Goal: Task Accomplishment & Management: Manage account settings

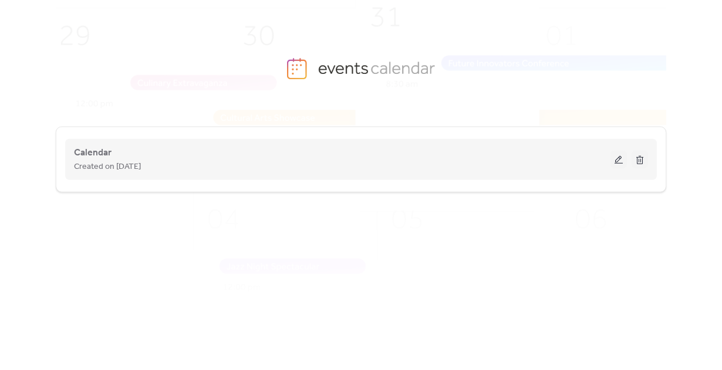
click at [303, 160] on div "Created on [DATE]" at bounding box center [342, 167] width 536 height 14
click at [617, 158] on button at bounding box center [618, 160] width 16 height 18
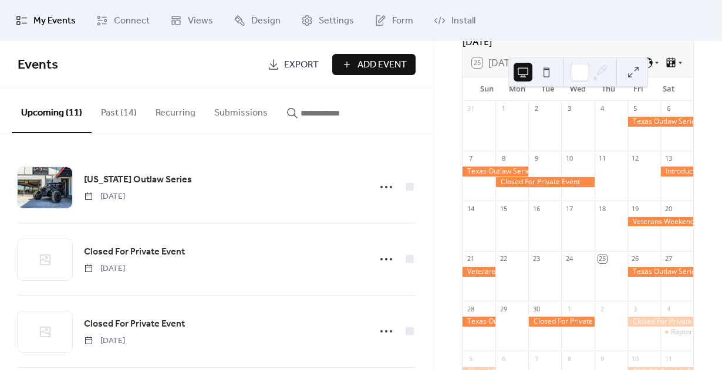
scroll to position [73, 0]
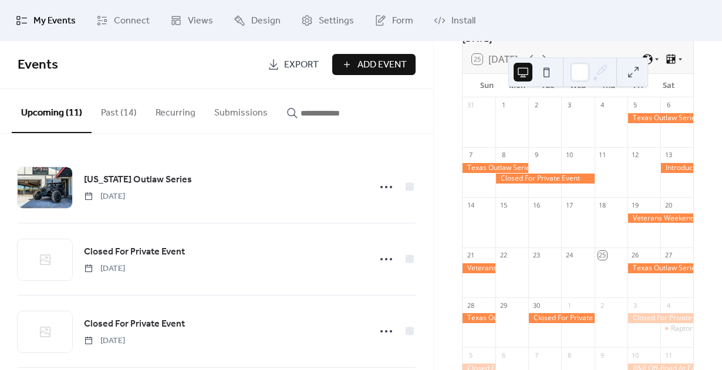
click at [666, 173] on div at bounding box center [676, 168] width 33 height 10
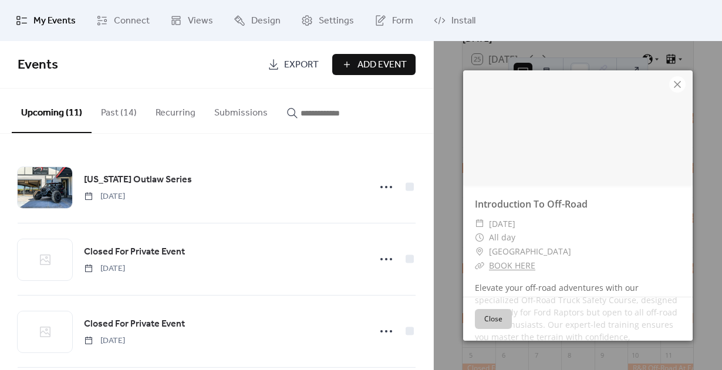
scroll to position [0, 0]
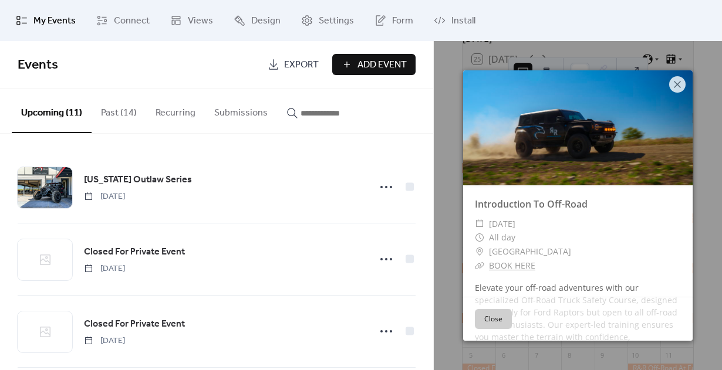
click at [123, 114] on button "Past (14)" at bounding box center [119, 110] width 55 height 43
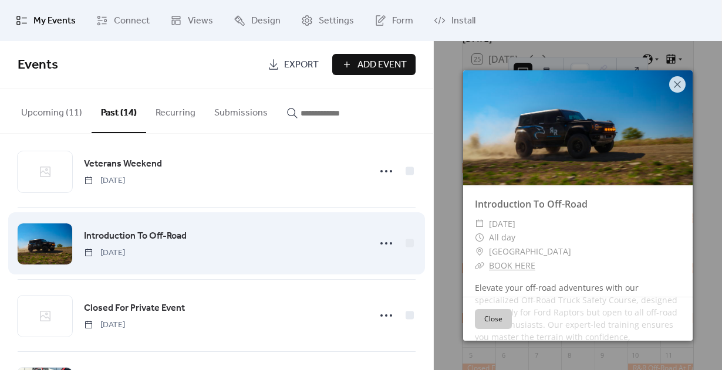
scroll to position [16, 0]
click at [377, 246] on icon at bounding box center [386, 243] width 19 height 19
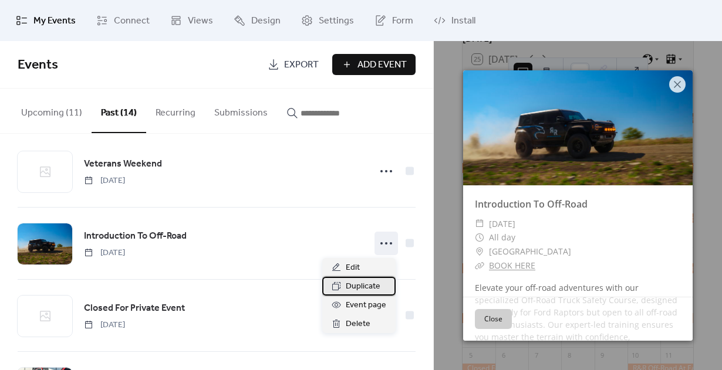
click at [357, 283] on span "Duplicate" at bounding box center [363, 287] width 35 height 14
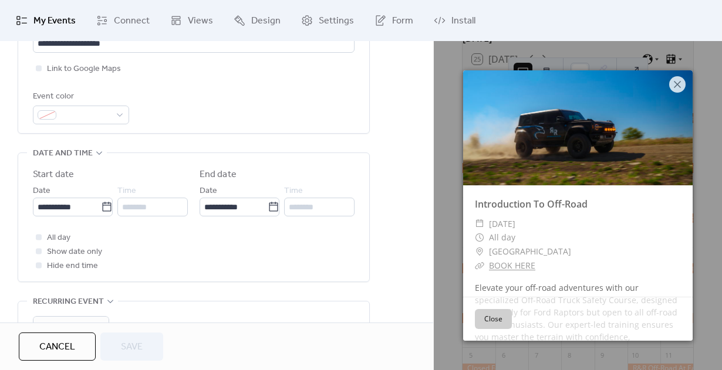
scroll to position [296, 0]
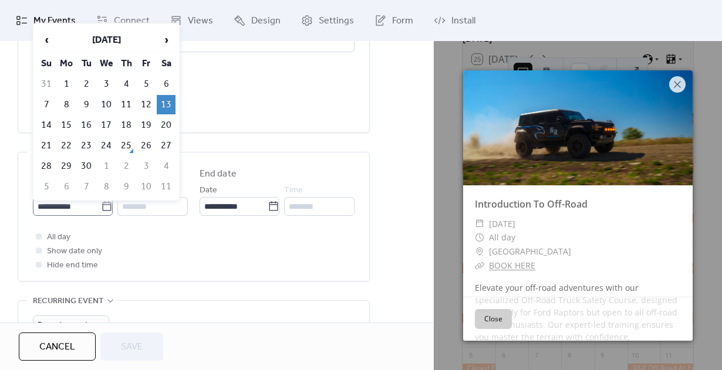
click at [104, 212] on icon at bounding box center [107, 207] width 12 height 12
click at [101, 215] on input "**********" at bounding box center [67, 206] width 68 height 19
click at [168, 42] on span "›" at bounding box center [166, 39] width 18 height 23
click at [124, 103] on td "9" at bounding box center [126, 104] width 19 height 19
type input "**********"
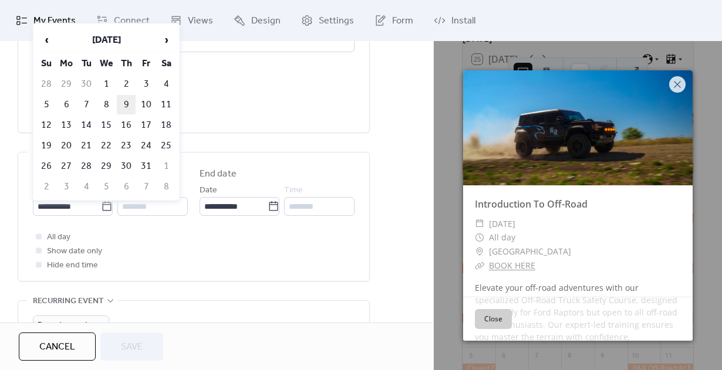
type input "**********"
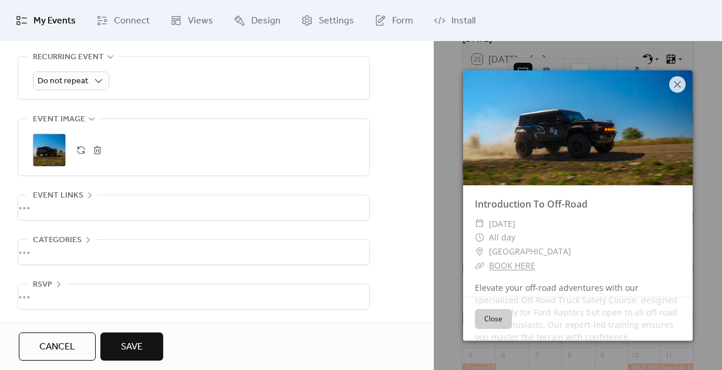
scroll to position [545, 0]
click at [132, 204] on div "•••" at bounding box center [193, 207] width 351 height 25
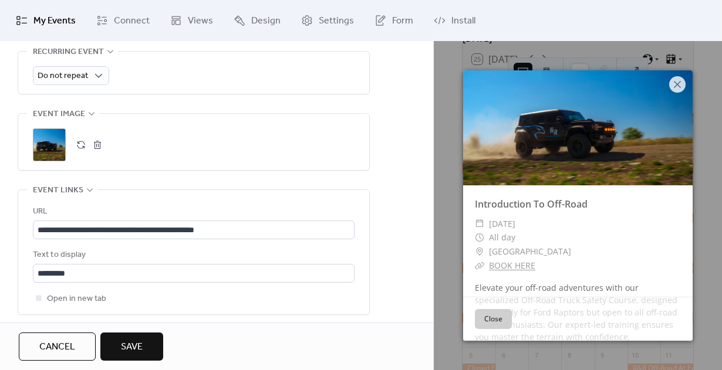
click at [133, 342] on span "Save" at bounding box center [132, 347] width 22 height 14
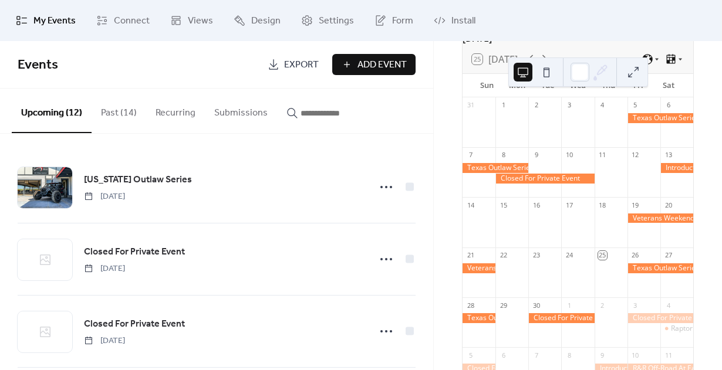
click at [110, 109] on button "Past (14)" at bounding box center [119, 110] width 55 height 43
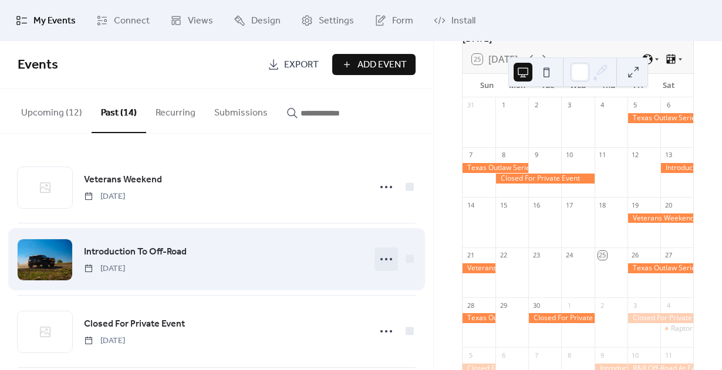
click at [380, 263] on icon at bounding box center [386, 259] width 19 height 19
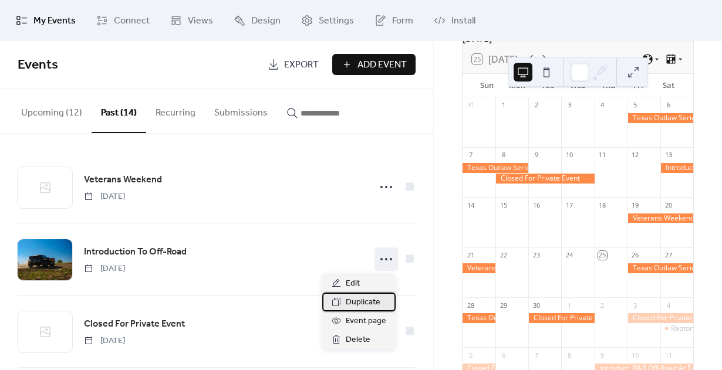
click at [364, 299] on span "Duplicate" at bounding box center [363, 303] width 35 height 14
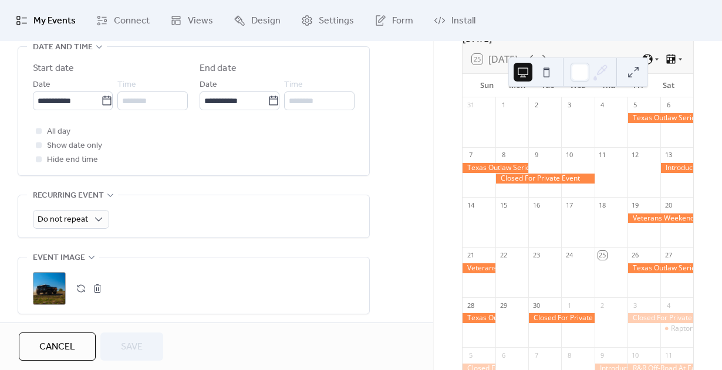
scroll to position [430, 0]
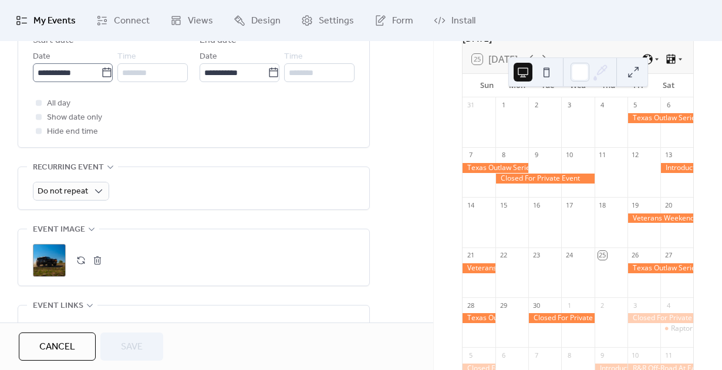
click at [101, 75] on icon at bounding box center [107, 73] width 12 height 12
click at [101, 75] on input "**********" at bounding box center [67, 72] width 68 height 19
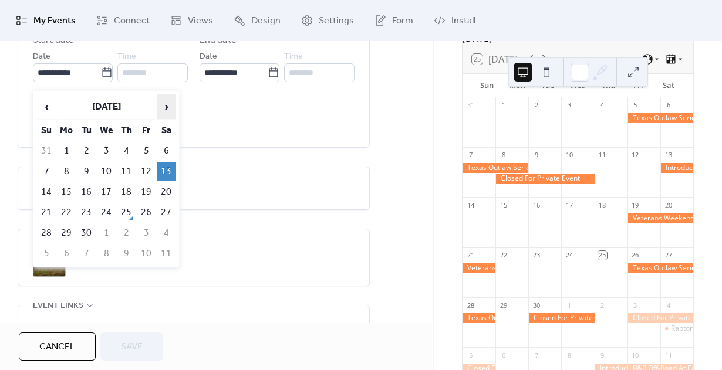
click at [171, 107] on span "›" at bounding box center [166, 106] width 18 height 23
click at [167, 194] on td "15" at bounding box center [166, 191] width 19 height 19
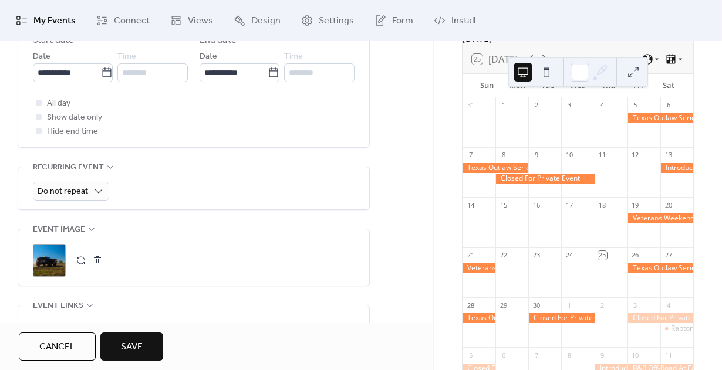
type input "**********"
click at [131, 337] on button "Save" at bounding box center [131, 347] width 63 height 28
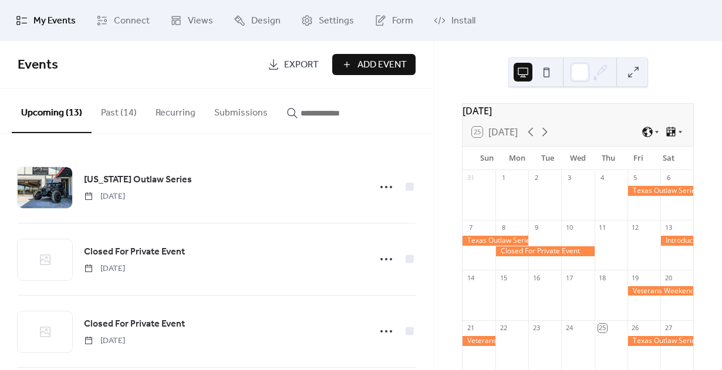
click at [644, 296] on div at bounding box center [660, 291] width 66 height 10
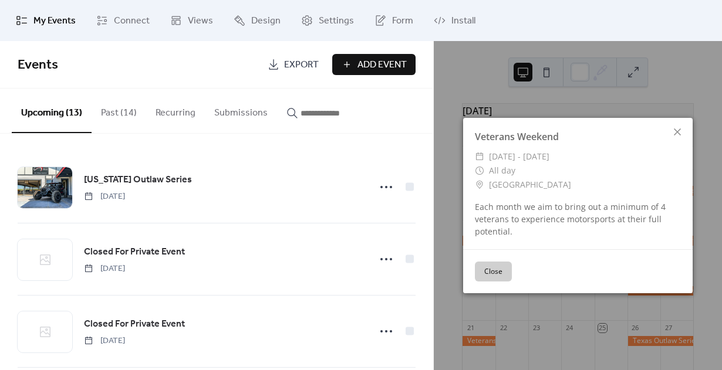
click at [499, 266] on button "Close" at bounding box center [493, 272] width 37 height 20
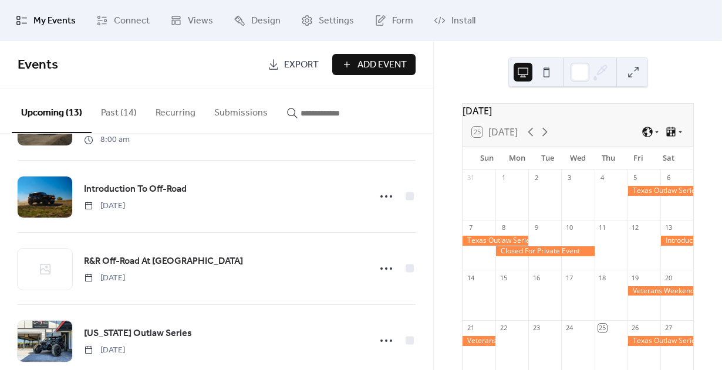
scroll to position [285, 0]
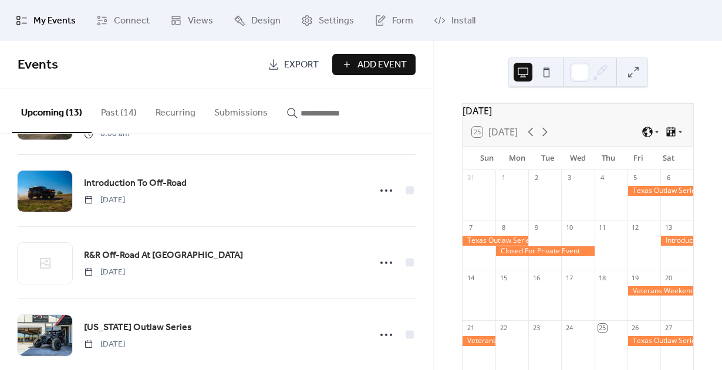
click at [121, 113] on button "Past (14)" at bounding box center [119, 110] width 55 height 43
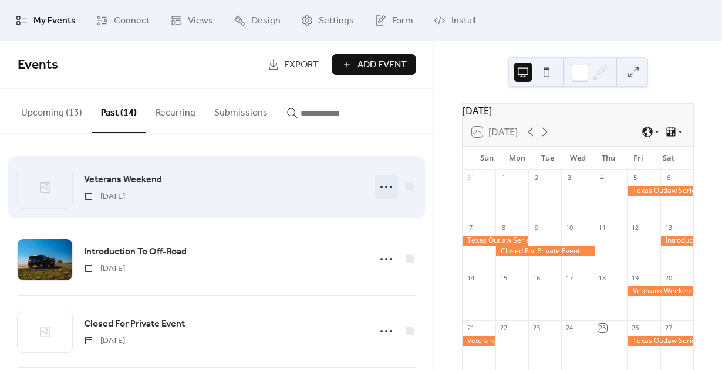
click at [384, 192] on icon at bounding box center [386, 187] width 19 height 19
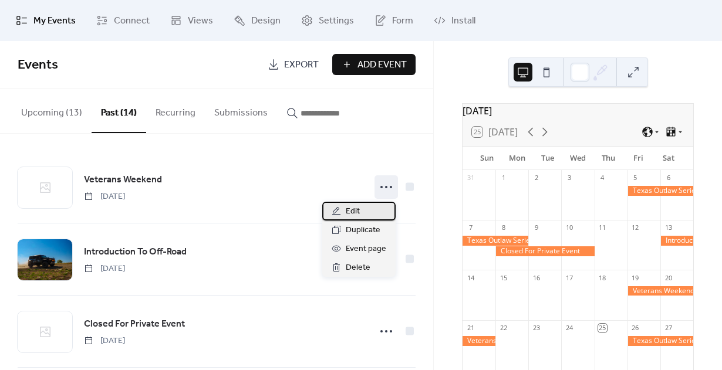
click at [374, 212] on div "Edit" at bounding box center [358, 211] width 73 height 19
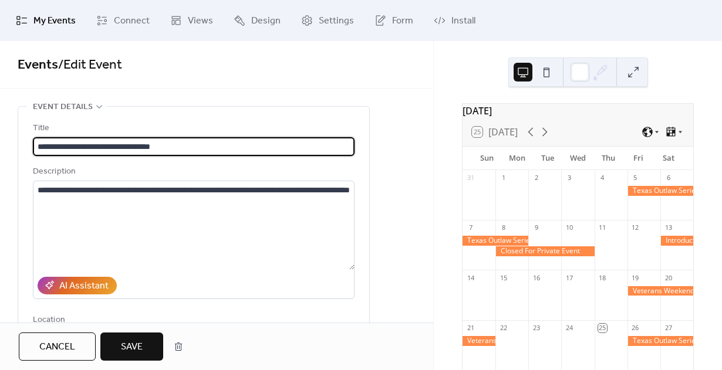
type input "**********"
click at [138, 353] on span "Save" at bounding box center [132, 347] width 22 height 14
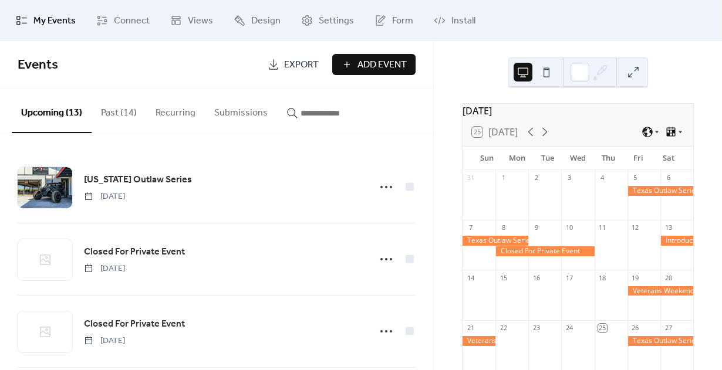
scroll to position [21, 0]
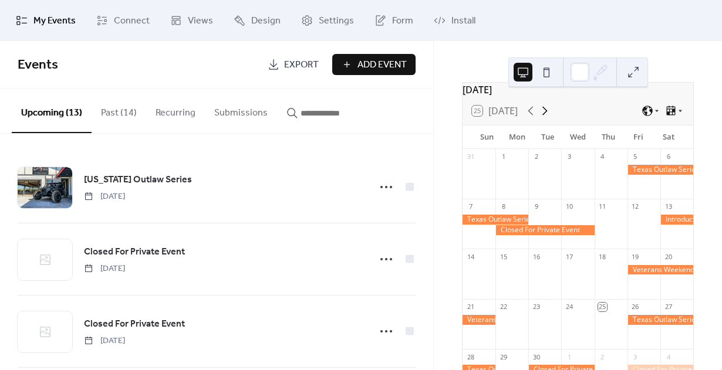
click at [550, 118] on icon at bounding box center [544, 111] width 14 height 14
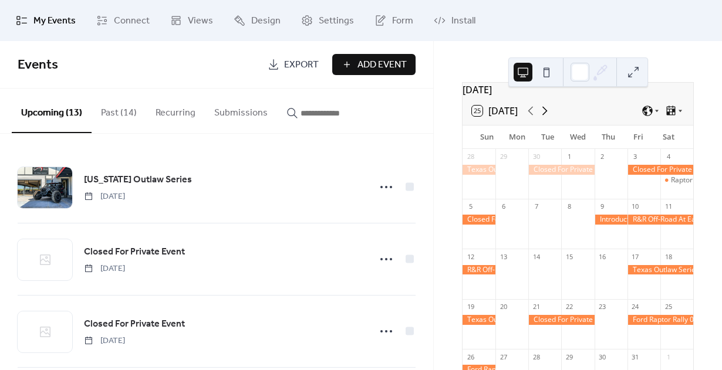
click at [549, 118] on icon at bounding box center [544, 111] width 14 height 14
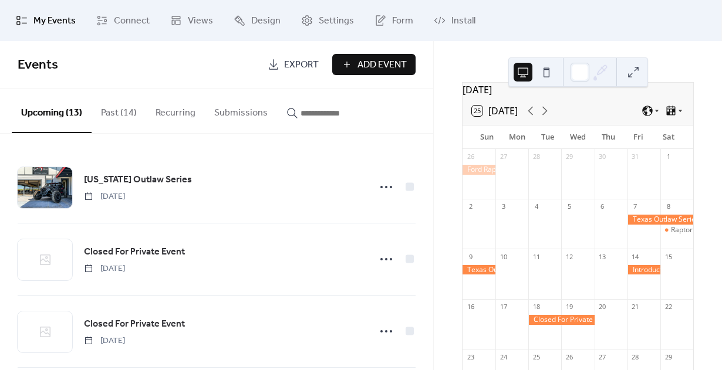
click at [637, 275] on div at bounding box center [643, 270] width 33 height 10
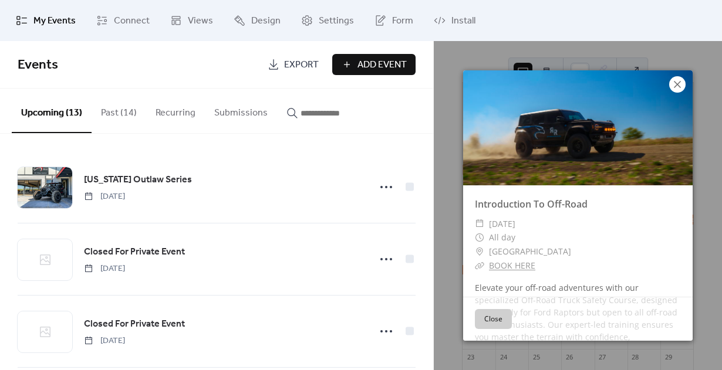
click at [676, 84] on icon at bounding box center [677, 84] width 14 height 14
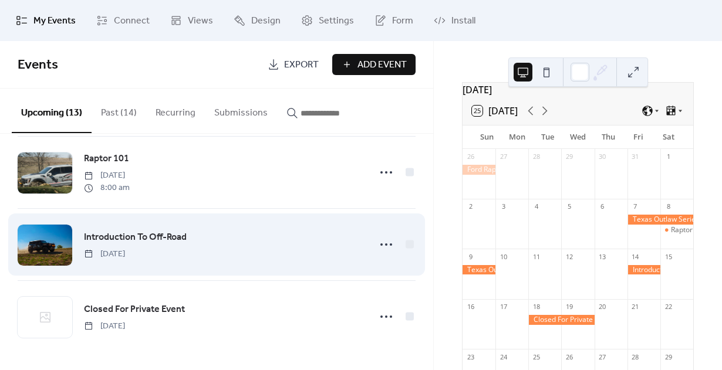
scroll to position [737, 0]
click at [377, 245] on icon at bounding box center [386, 244] width 19 height 19
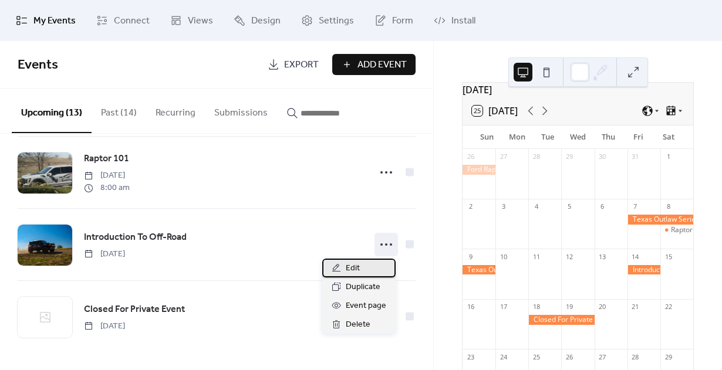
click at [356, 269] on span "Edit" at bounding box center [353, 269] width 14 height 14
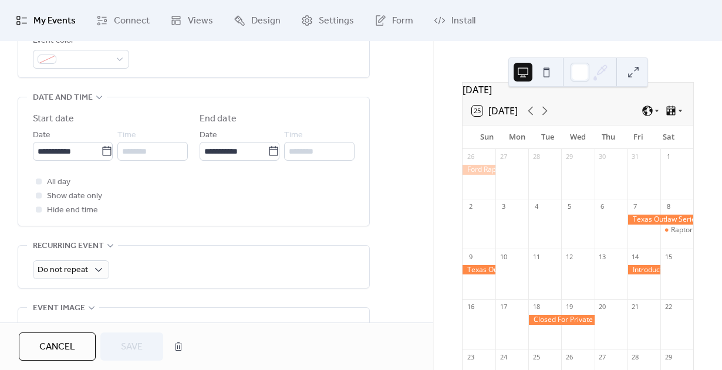
scroll to position [371, 0]
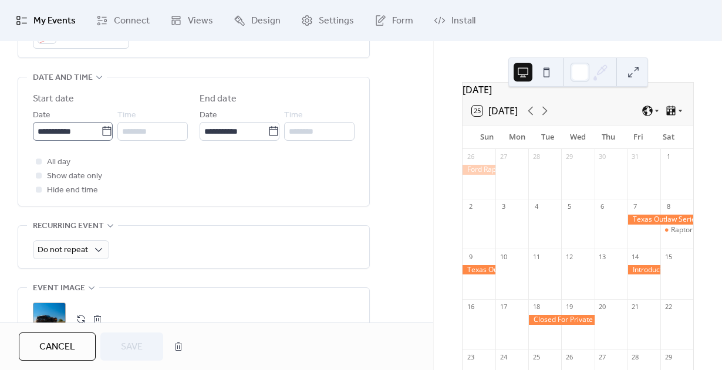
click at [104, 135] on icon at bounding box center [107, 132] width 12 height 12
click at [101, 135] on input "**********" at bounding box center [67, 131] width 68 height 19
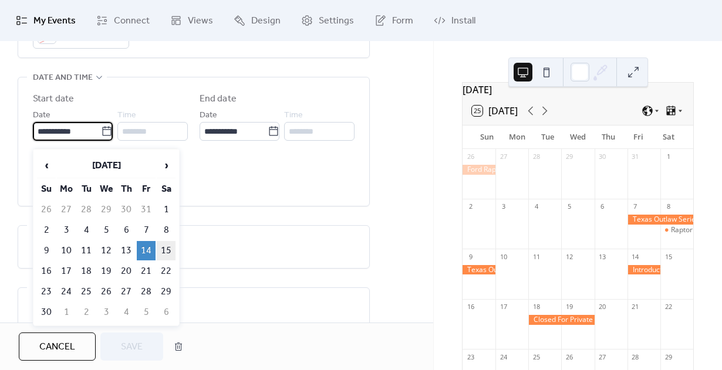
click at [166, 248] on td "15" at bounding box center [166, 250] width 19 height 19
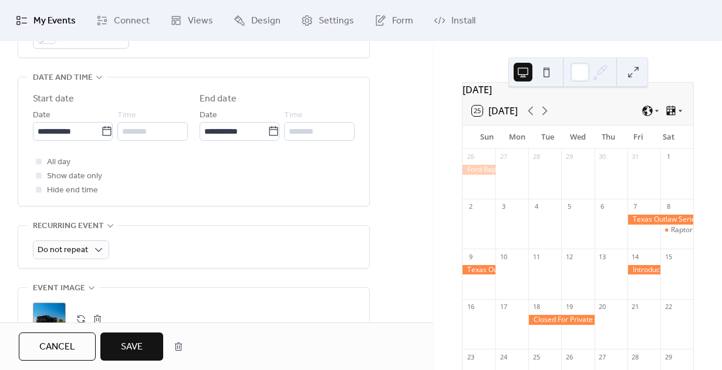
type input "**********"
click at [136, 344] on span "Save" at bounding box center [132, 347] width 22 height 14
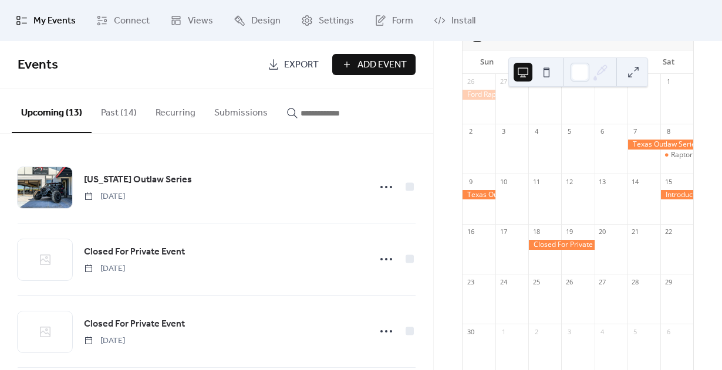
scroll to position [112, 0]
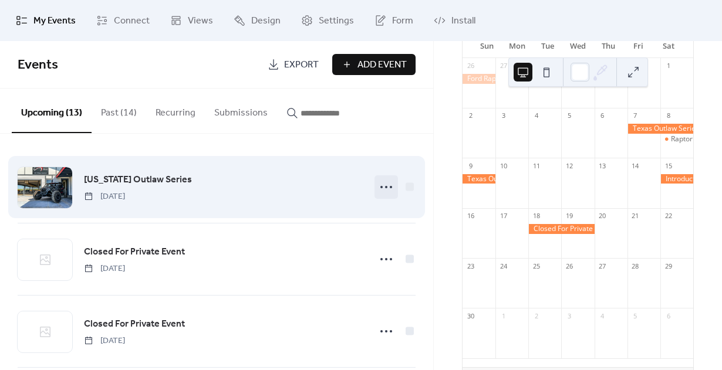
click at [385, 187] on circle at bounding box center [386, 187] width 2 height 2
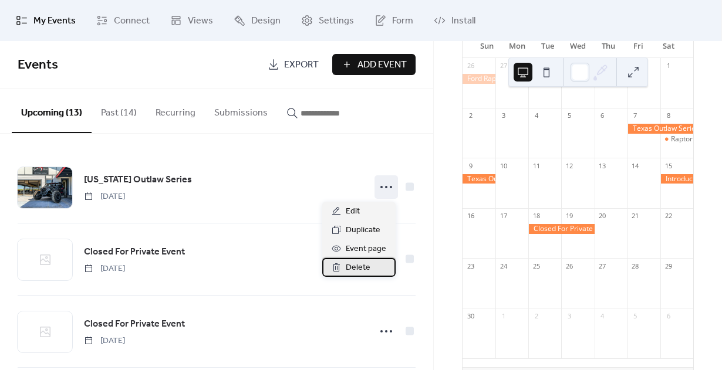
click at [351, 266] on span "Delete" at bounding box center [358, 268] width 25 height 14
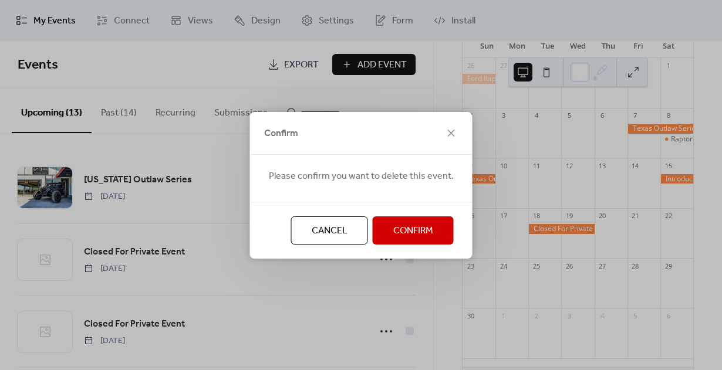
click at [404, 234] on span "Confirm" at bounding box center [413, 231] width 40 height 14
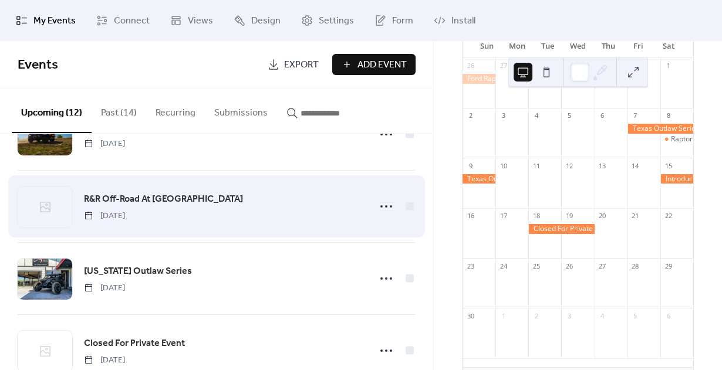
scroll to position [275, 0]
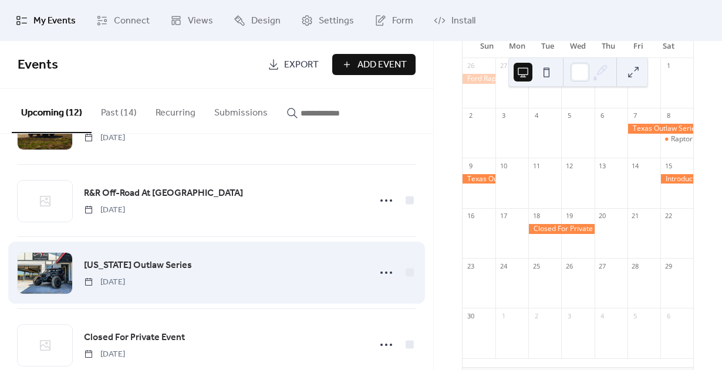
click at [187, 269] on div "[US_STATE] Outlaw Series [DATE]" at bounding box center [223, 273] width 279 height 30
